Goal: Information Seeking & Learning: Learn about a topic

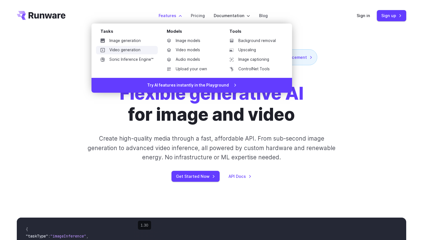
click at [135, 49] on link "Video generation" at bounding box center [127, 50] width 62 height 8
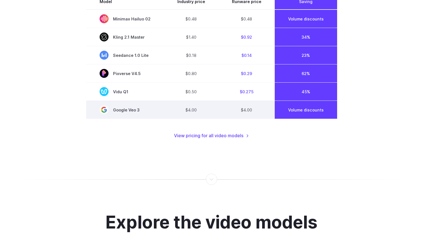
scroll to position [462, 0]
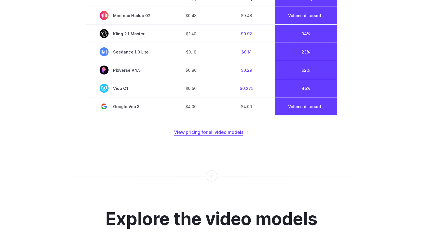
click at [194, 134] on link "View pricing for all video models" at bounding box center [211, 132] width 75 height 7
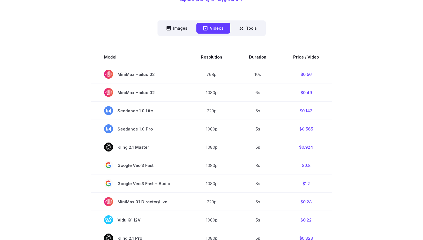
scroll to position [108, 0]
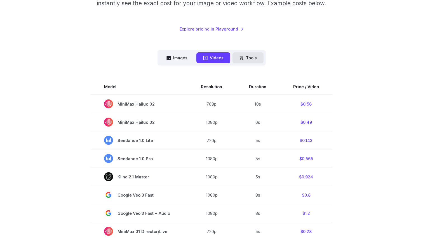
click at [240, 61] on button "Tools" at bounding box center [247, 57] width 31 height 11
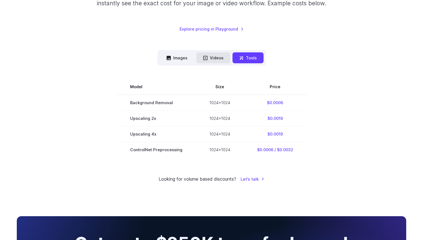
click at [226, 59] on button "Videos" at bounding box center [213, 57] width 34 height 11
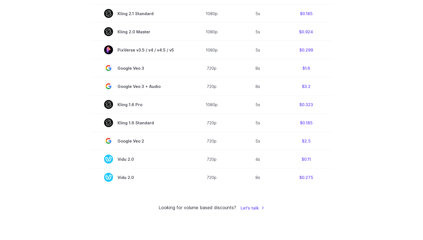
scroll to position [389, 0]
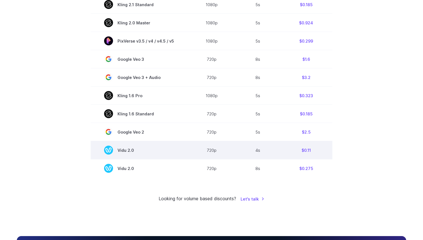
click at [129, 150] on span "Vidu 2.0" at bounding box center [139, 149] width 70 height 9
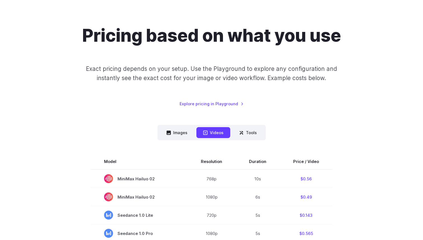
scroll to position [0, 0]
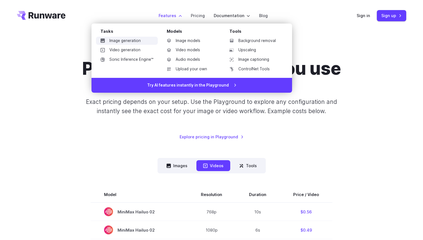
click at [121, 42] on link "Image generation" at bounding box center [127, 41] width 62 height 8
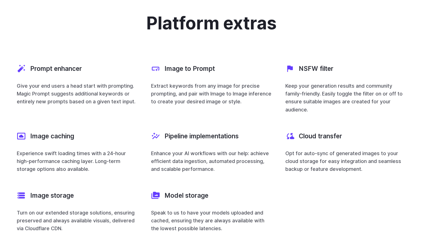
scroll to position [1974, 0]
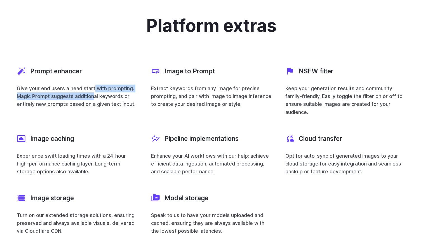
drag, startPoint x: 93, startPoint y: 82, endPoint x: 94, endPoint y: 89, distance: 7.0
click at [94, 89] on p "Give your end users a head start with prompting. Magic Prompt suggests addition…" at bounding box center [77, 95] width 121 height 23
drag, startPoint x: 94, startPoint y: 89, endPoint x: 93, endPoint y: 84, distance: 5.3
click at [93, 84] on p "Give your end users a head start with prompting. Magic Prompt suggests addition…" at bounding box center [77, 95] width 121 height 23
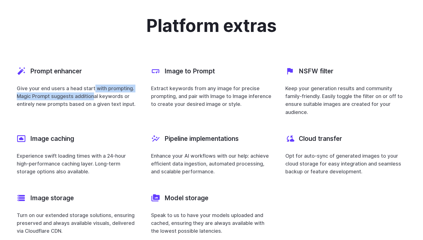
click at [93, 84] on p "Give your end users a head start with prompting. Magic Prompt suggests addition…" at bounding box center [77, 95] width 121 height 23
drag, startPoint x: 95, startPoint y: 91, endPoint x: 96, endPoint y: 83, distance: 8.7
click at [96, 84] on p "Give your end users a head start with prompting. Magic Prompt suggests addition…" at bounding box center [77, 95] width 121 height 23
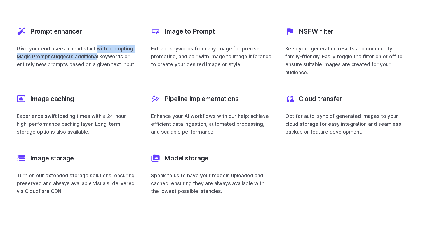
scroll to position [2026, 0]
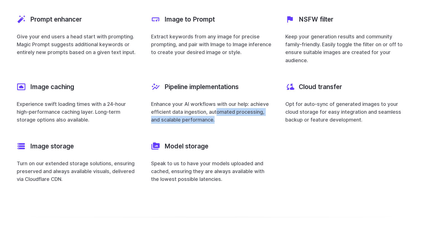
drag, startPoint x: 215, startPoint y: 112, endPoint x: 215, endPoint y: 107, distance: 4.8
click at [215, 107] on p "Enhance your AI workflows with our help: achieve efficient data ingestion, auto…" at bounding box center [211, 111] width 121 height 23
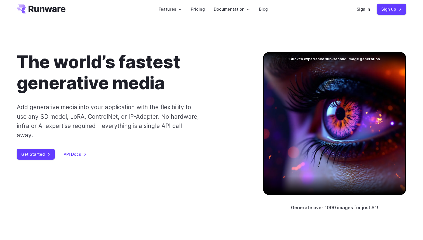
scroll to position [0, 0]
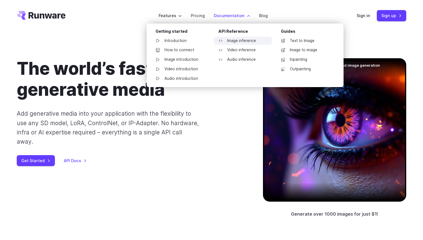
click at [236, 38] on link "Image inference" at bounding box center [243, 41] width 58 height 8
